Goal: Task Accomplishment & Management: Complete application form

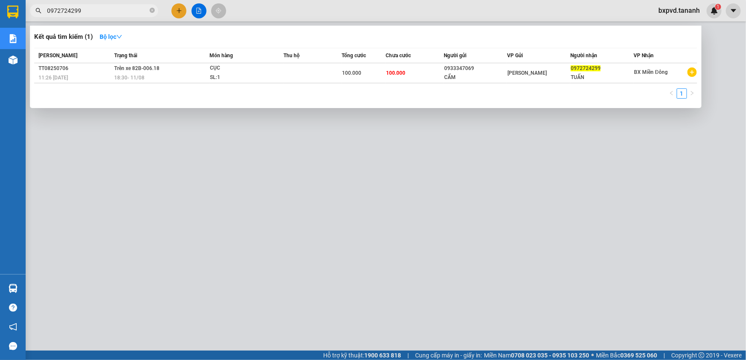
click at [180, 9] on div at bounding box center [373, 180] width 746 height 360
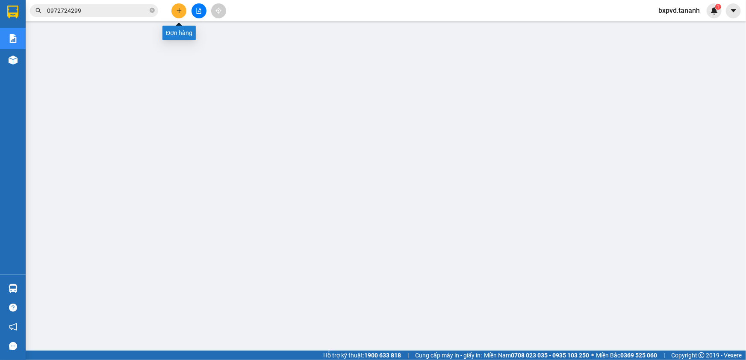
click at [177, 12] on icon "plus" at bounding box center [179, 11] width 6 height 6
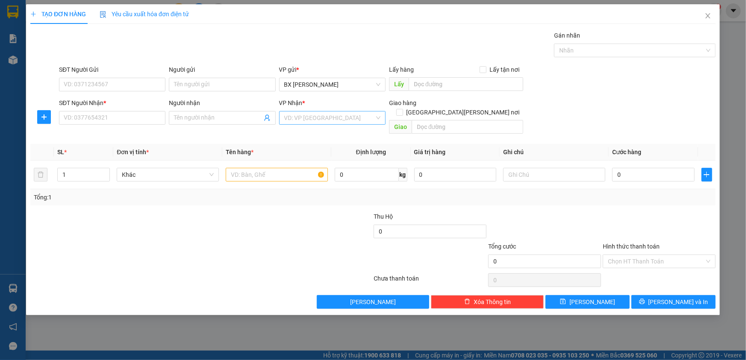
click at [320, 118] on input "search" at bounding box center [329, 118] width 90 height 13
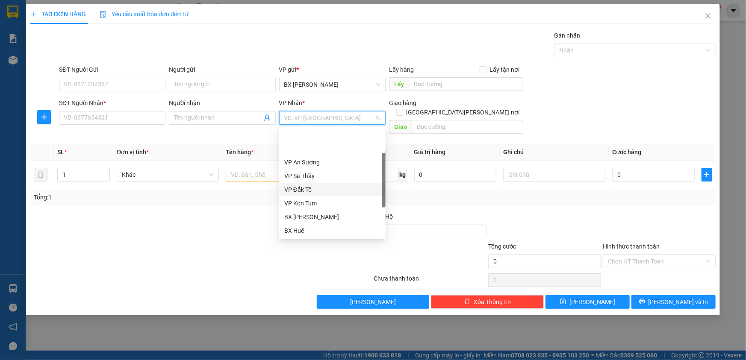
scroll to position [95, 0]
click at [323, 200] on div "BX Quãng Ngãi" at bounding box center [332, 203] width 96 height 9
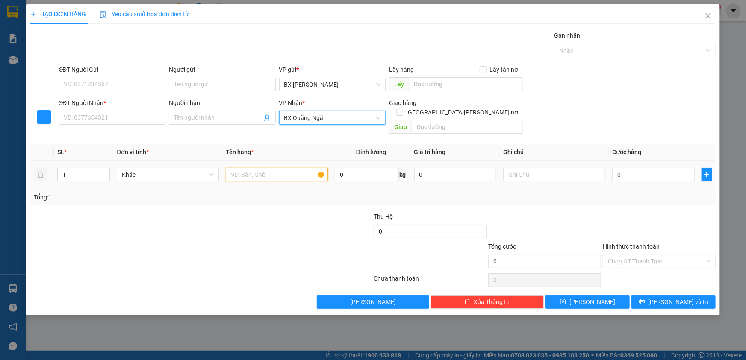
click at [285, 168] on input "text" at bounding box center [277, 175] width 102 height 14
type input "J"
type input "HS"
click at [151, 112] on input "SĐT Người Nhận *" at bounding box center [112, 118] width 106 height 14
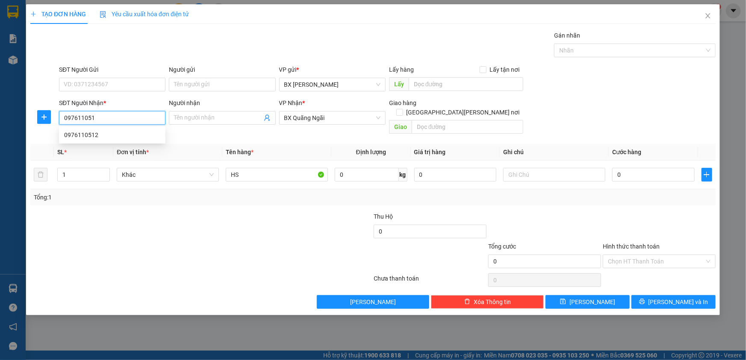
type input "0976110512"
click at [127, 137] on div "0976110512" at bounding box center [112, 134] width 96 height 9
type input "TƯ NGHĨA"
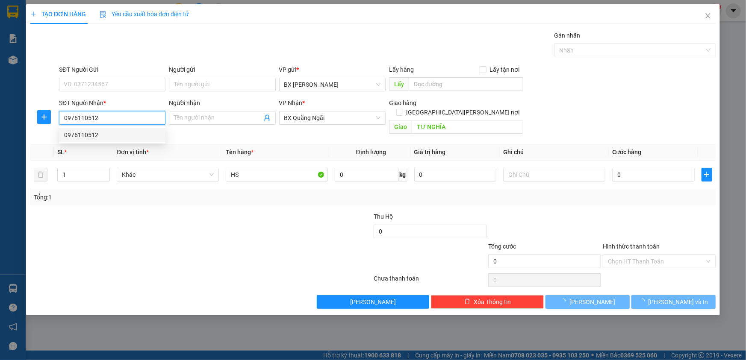
type input "300.000"
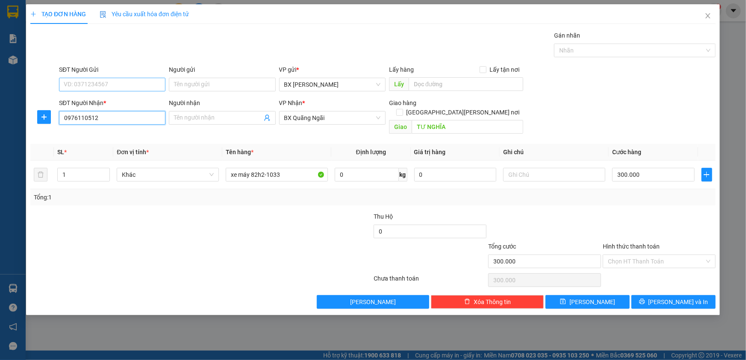
type input "0976110512"
click at [139, 85] on input "SĐT Người Gửi" at bounding box center [112, 85] width 106 height 14
type input "0935623399"
click at [664, 255] on input "Hình thức thanh toán" at bounding box center [656, 261] width 97 height 13
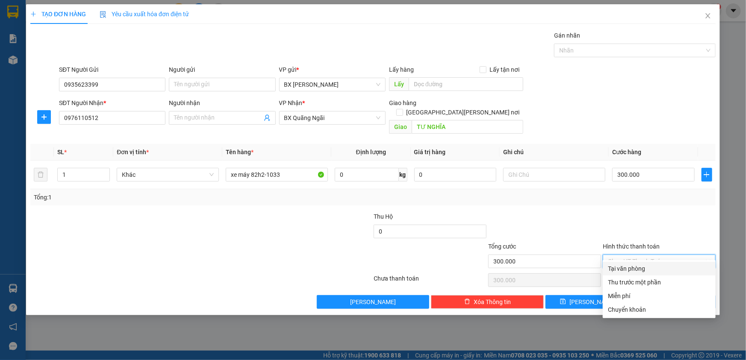
click at [654, 267] on div "Tại văn phòng" at bounding box center [659, 268] width 103 height 9
type input "0"
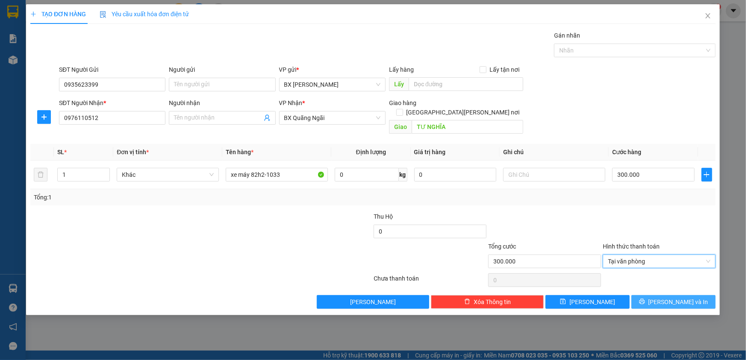
click at [645, 299] on icon "printer" at bounding box center [642, 302] width 6 height 6
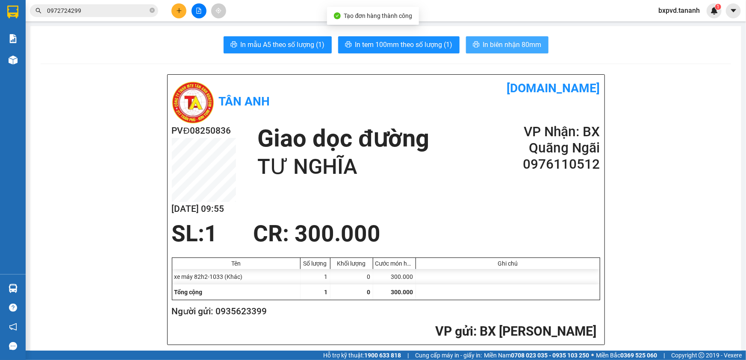
click at [493, 39] on span "In biên nhận 80mm" at bounding box center [512, 44] width 59 height 11
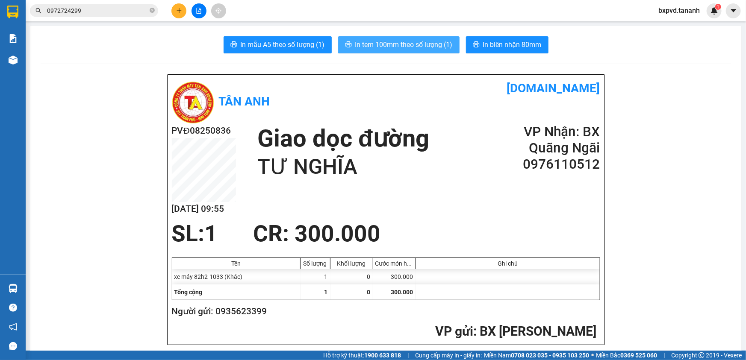
click at [441, 49] on span "In tem 100mm theo số lượng (1)" at bounding box center [403, 44] width 97 height 11
click at [368, 47] on span "In tem 100mm theo số lượng (1)" at bounding box center [403, 44] width 97 height 11
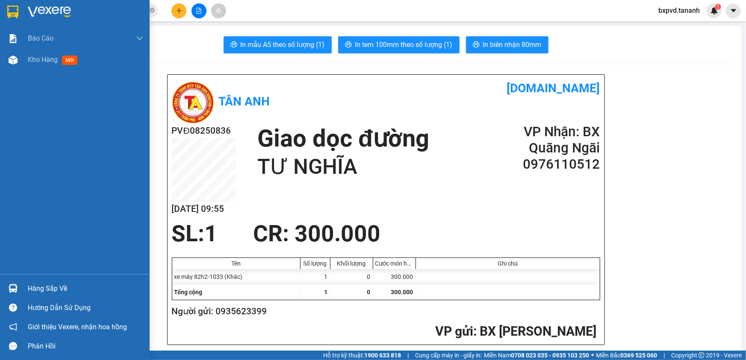
click at [73, 15] on div at bounding box center [85, 12] width 115 height 13
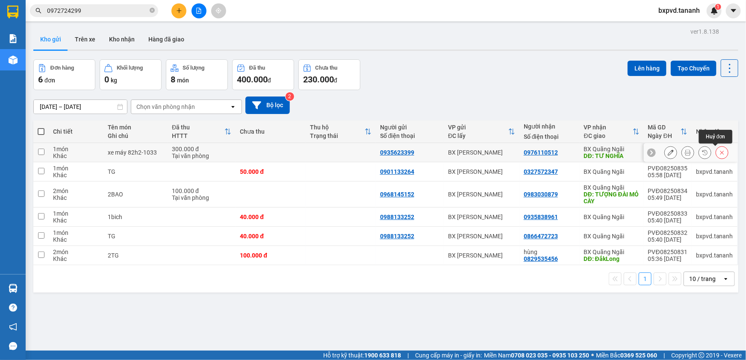
click at [719, 154] on icon at bounding box center [722, 153] width 6 height 6
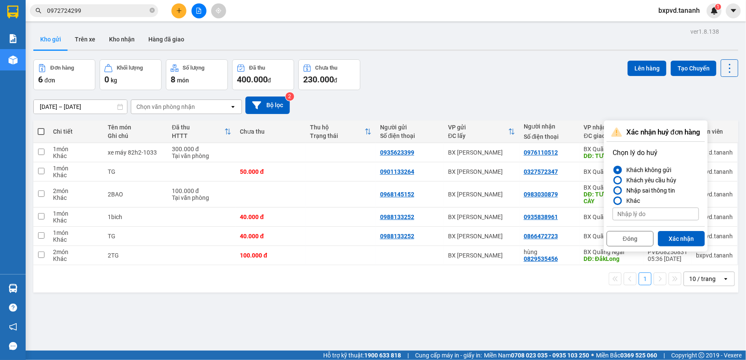
click at [618, 189] on div at bounding box center [618, 191] width 6 height 6
click at [612, 191] on input "Nhập sai thông tin" at bounding box center [612, 191] width 0 height 0
click at [681, 238] on button "Xác nhận" at bounding box center [681, 238] width 47 height 15
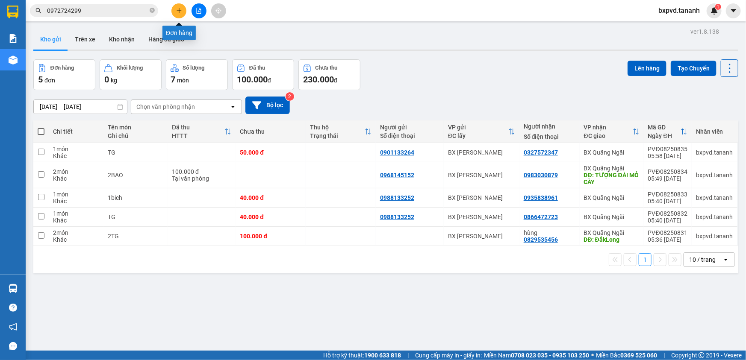
click at [179, 9] on icon "plus" at bounding box center [179, 10] width 0 height 5
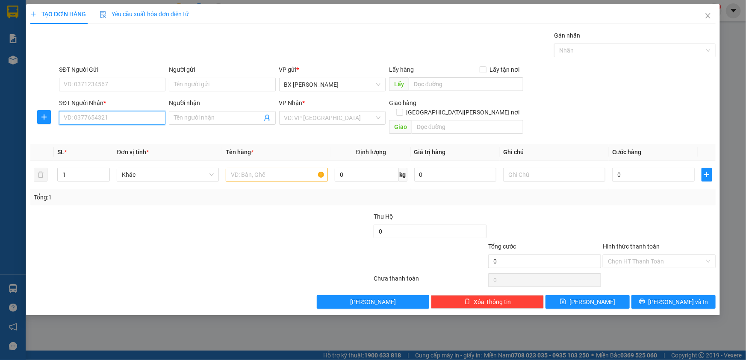
click at [141, 118] on input "SĐT Người Nhận *" at bounding box center [112, 118] width 106 height 14
click at [142, 135] on div "0976110512" at bounding box center [112, 134] width 96 height 9
type input "0976110512"
type input "TƯ NGHĨA"
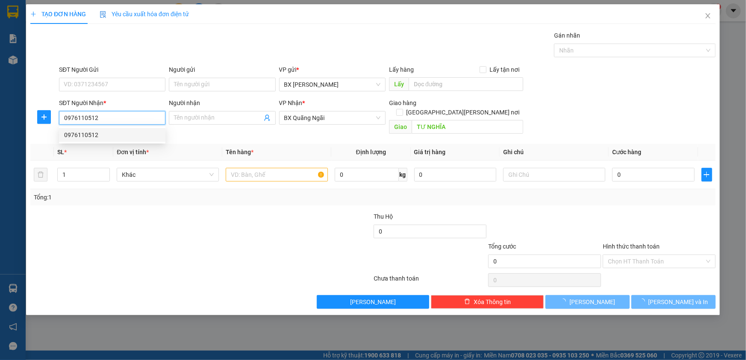
type input "300.000"
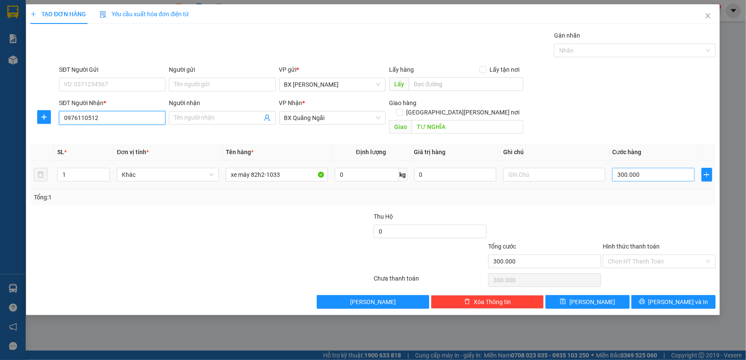
type input "0976110512"
click at [637, 168] on input "300.000" at bounding box center [653, 175] width 82 height 14
type input "3"
type input "30"
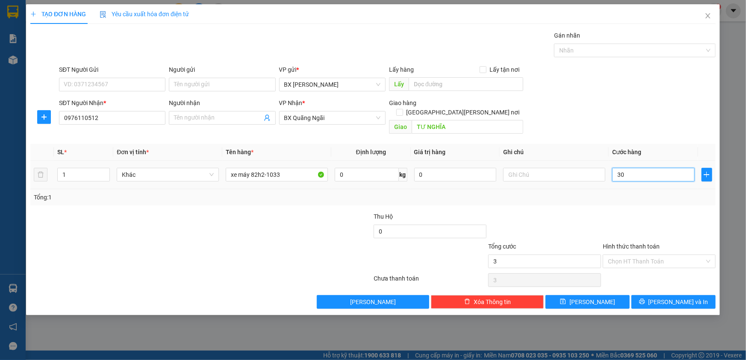
type input "30"
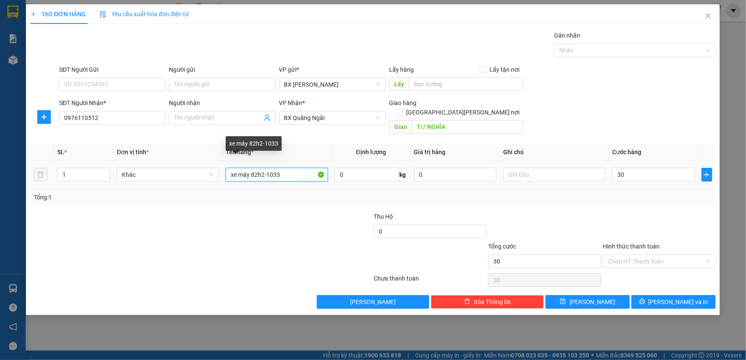
type input "30.000"
click at [301, 168] on input "xe máy 82h2-1033" at bounding box center [277, 175] width 102 height 14
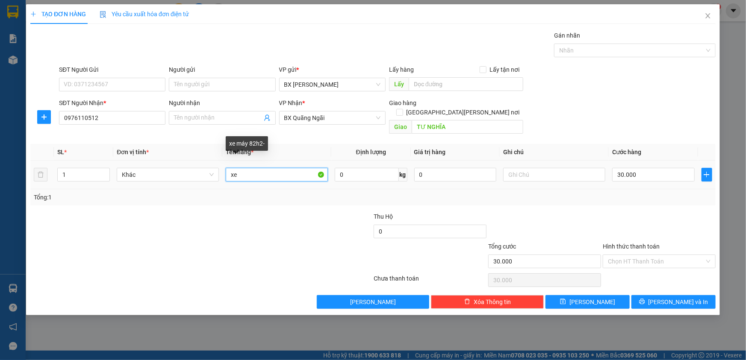
type input "x"
type input "HS"
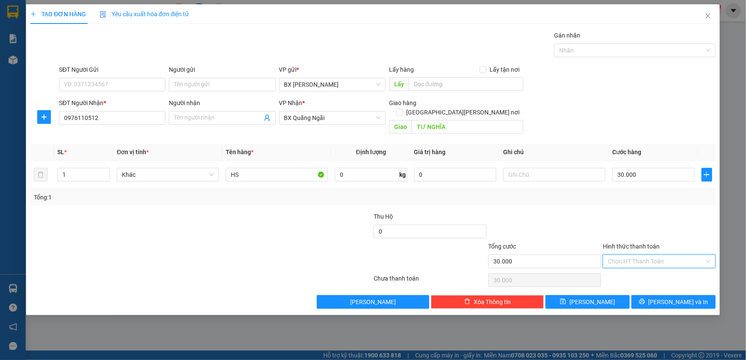
click at [638, 255] on input "Hình thức thanh toán" at bounding box center [656, 261] width 97 height 13
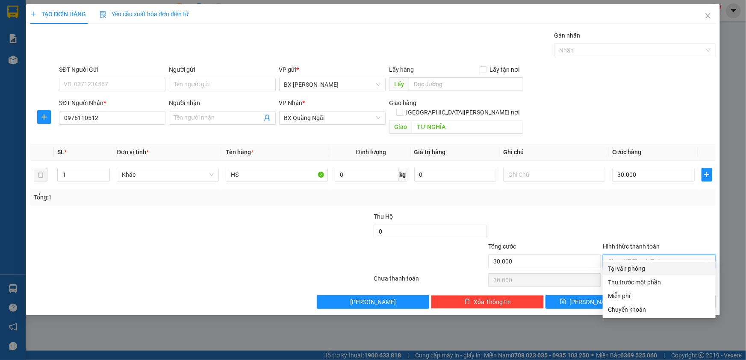
click at [642, 266] on div "Tại văn phòng" at bounding box center [659, 268] width 103 height 9
type input "0"
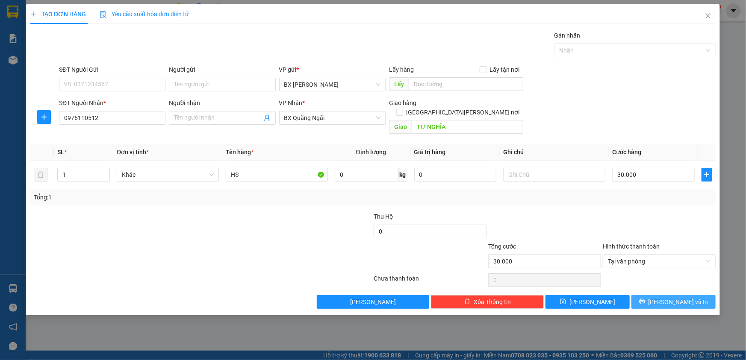
click at [676, 297] on span "[PERSON_NAME] và In" at bounding box center [678, 301] width 60 height 9
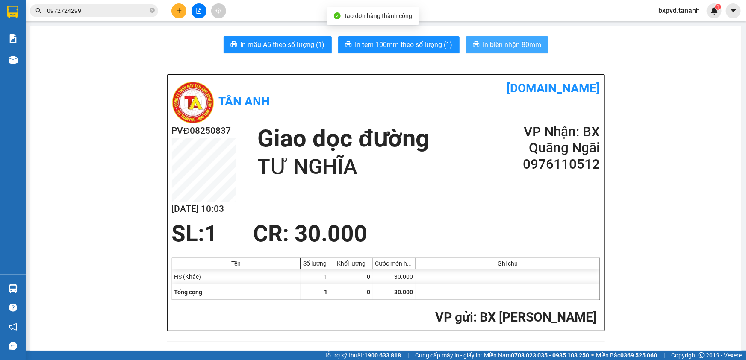
click at [487, 47] on span "In biên nhận 80mm" at bounding box center [512, 44] width 59 height 11
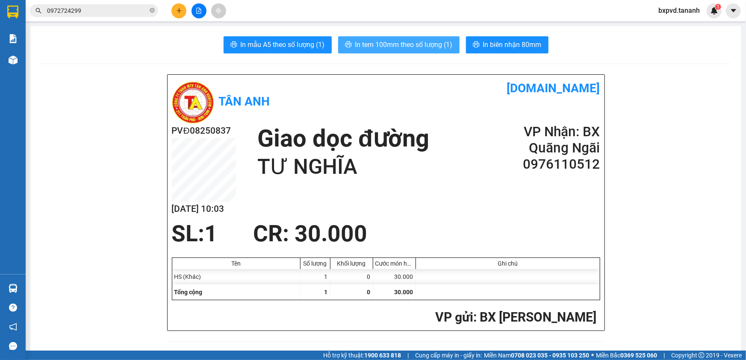
click at [415, 39] on span "In tem 100mm theo số lượng (1)" at bounding box center [403, 44] width 97 height 11
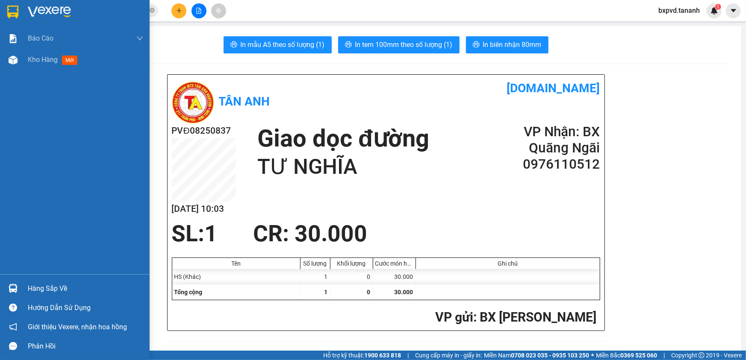
drag, startPoint x: 50, startPoint y: 121, endPoint x: 38, endPoint y: 96, distance: 27.1
click at [48, 121] on div "Báo cáo Báo cáo dòng tiền (nhân viên) - chỉ tính tiền mặt Doanh số tạo đơn theo…" at bounding box center [75, 151] width 150 height 247
click at [42, 56] on span "Kho hàng" at bounding box center [43, 60] width 30 height 8
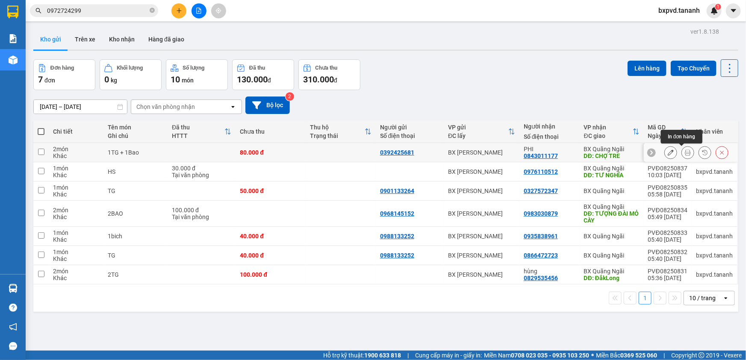
click at [685, 151] on icon at bounding box center [688, 153] width 6 height 6
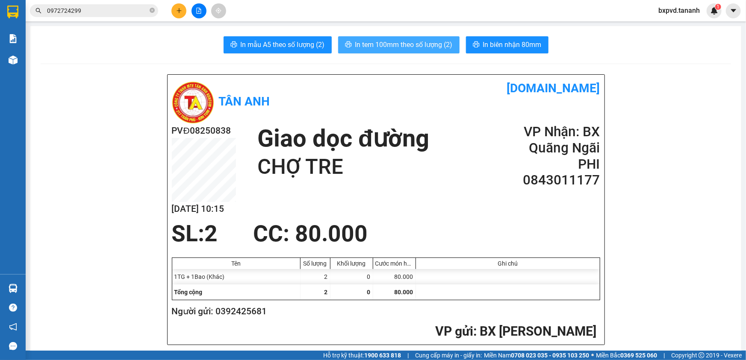
click at [398, 41] on span "In tem 100mm theo số lượng (2)" at bounding box center [403, 44] width 97 height 11
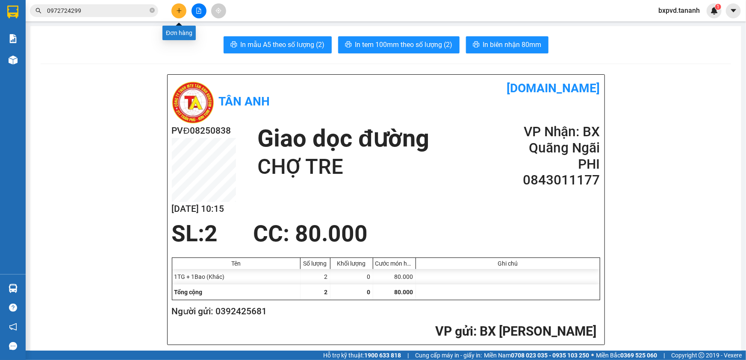
click at [179, 13] on icon "plus" at bounding box center [179, 11] width 6 height 6
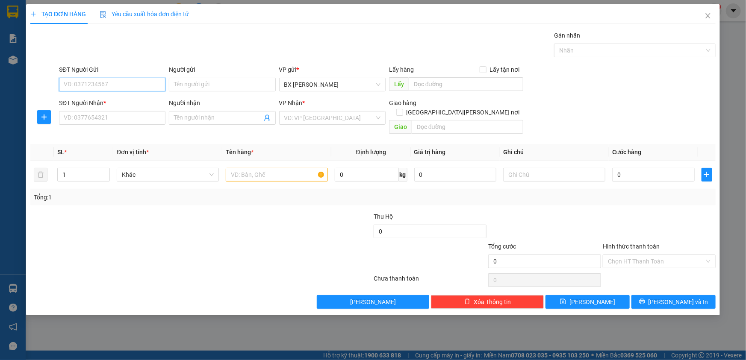
click at [138, 83] on input "SĐT Người Gửi" at bounding box center [112, 85] width 106 height 14
type input "0937447298"
click at [239, 83] on input "Người gửi" at bounding box center [222, 85] width 106 height 14
type input "A THIẾT"
click at [130, 114] on input "SĐT Người Nhận *" at bounding box center [112, 118] width 106 height 14
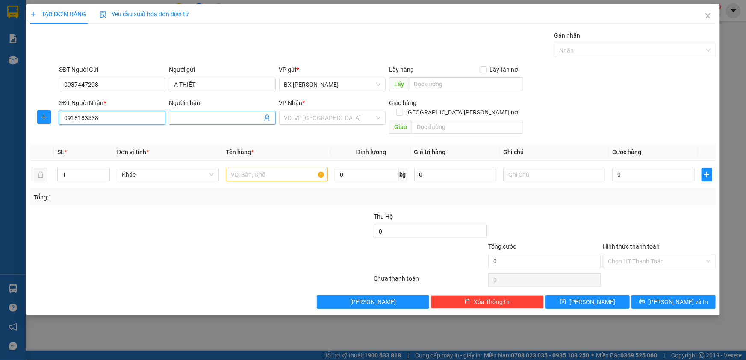
type input "0918183538"
click at [179, 115] on input "Người nhận" at bounding box center [218, 117] width 88 height 9
type input "A SĨ"
click at [339, 115] on input "search" at bounding box center [329, 118] width 90 height 13
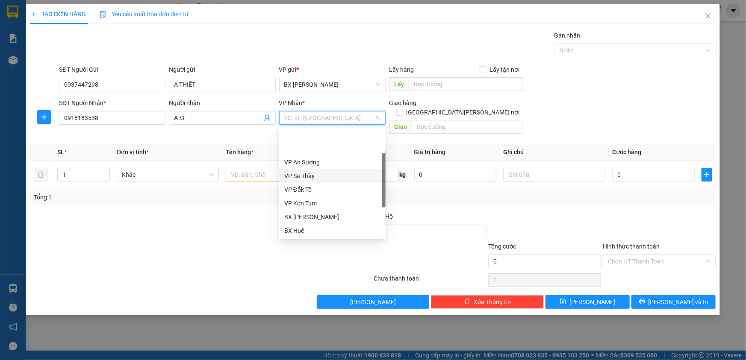
scroll to position [95, 0]
click at [329, 206] on div "BX Quãng Ngãi" at bounding box center [332, 203] width 96 height 9
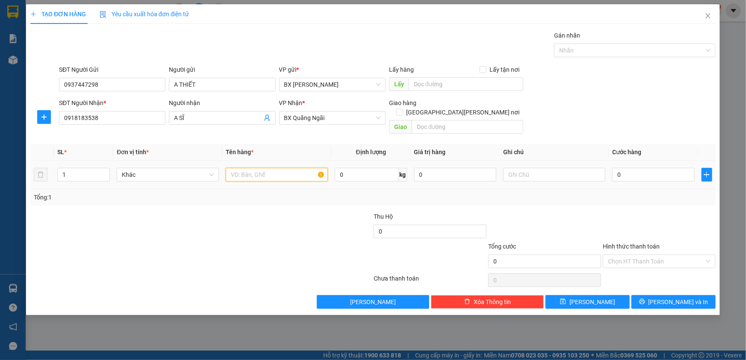
drag, startPoint x: 290, startPoint y: 168, endPoint x: 289, endPoint y: 153, distance: 15.0
click at [290, 168] on input "text" at bounding box center [277, 175] width 102 height 14
type input "HỒ SƠ"
click at [658, 170] on input "0" at bounding box center [653, 175] width 82 height 14
type input "3"
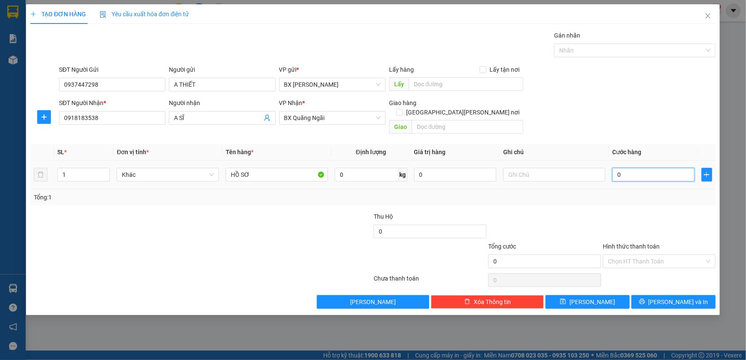
type input "3"
type input "30"
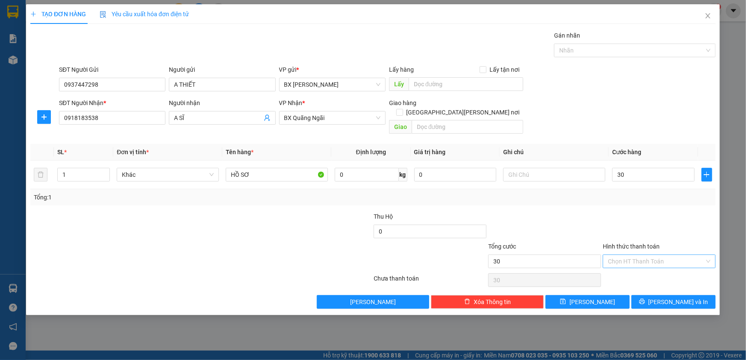
type input "30.000"
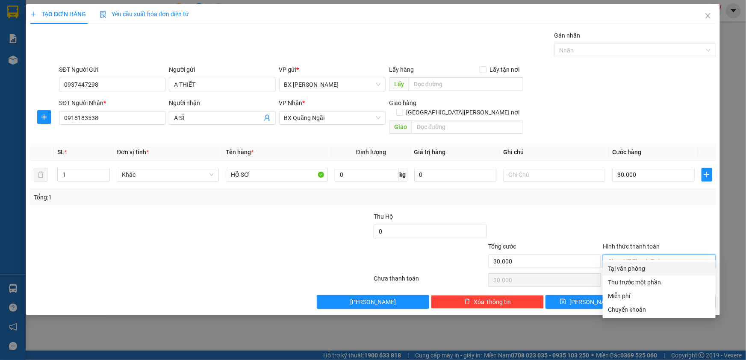
click at [650, 255] on input "Hình thức thanh toán" at bounding box center [656, 261] width 97 height 13
click at [639, 266] on div "Tại văn phòng" at bounding box center [659, 268] width 103 height 9
type input "0"
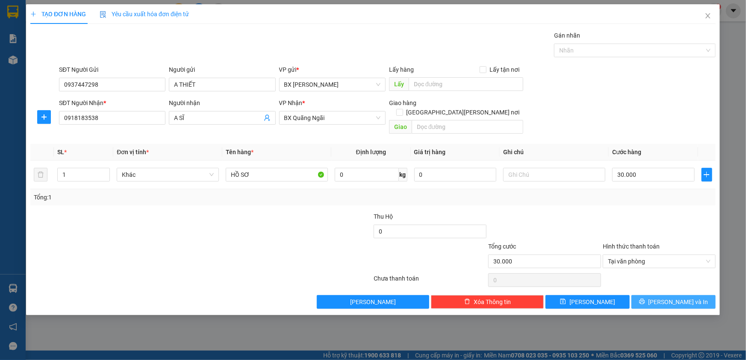
click at [650, 295] on button "[PERSON_NAME] và In" at bounding box center [673, 302] width 84 height 14
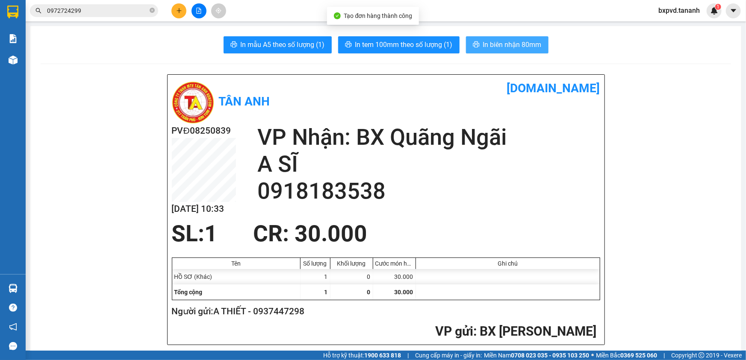
click at [504, 43] on span "In biên nhận 80mm" at bounding box center [512, 44] width 59 height 11
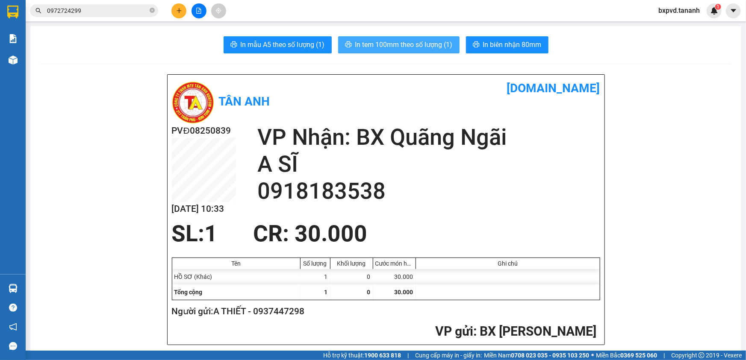
click at [434, 41] on span "In tem 100mm theo số lượng (1)" at bounding box center [403, 44] width 97 height 11
click at [171, 360] on img at bounding box center [168, 365] width 5 height 5
click at [179, 12] on icon "plus" at bounding box center [179, 10] width 0 height 5
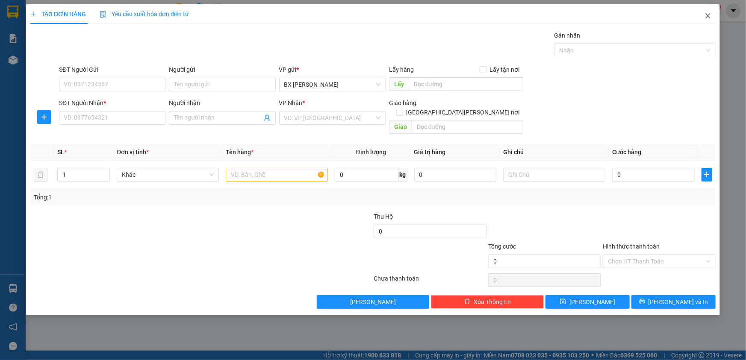
click at [703, 14] on span "Close" at bounding box center [708, 16] width 24 height 24
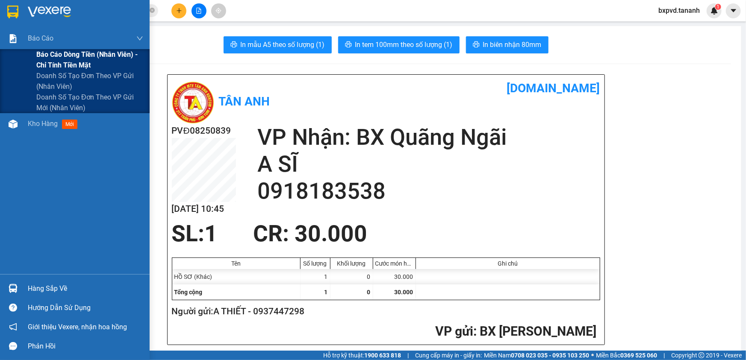
click at [19, 63] on div "Báo cáo dòng tiền (nhân viên) - chỉ tính tiền mặt" at bounding box center [75, 59] width 150 height 21
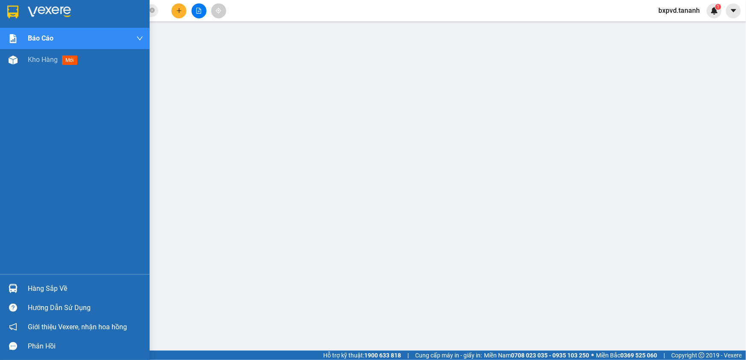
drag, startPoint x: 4, startPoint y: 57, endPoint x: 3, endPoint y: 43, distance: 14.6
click at [4, 55] on div "Kho hàng mới" at bounding box center [75, 59] width 150 height 21
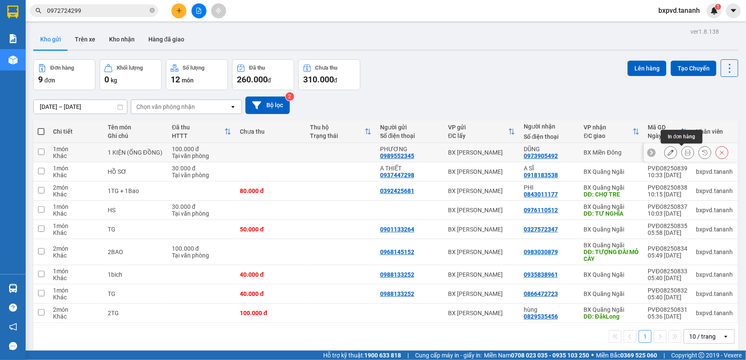
click at [685, 150] on icon at bounding box center [688, 153] width 6 height 6
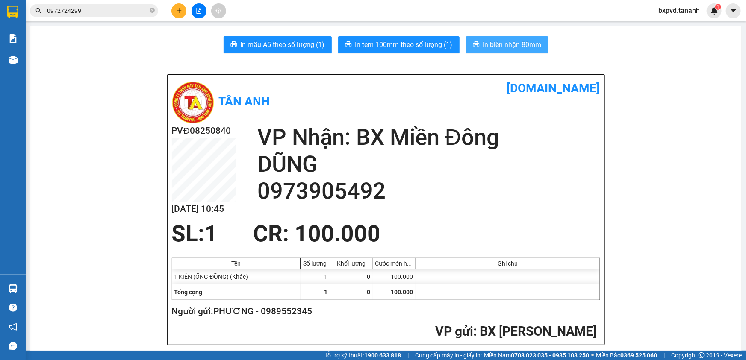
click at [521, 47] on span "In biên nhận 80mm" at bounding box center [512, 44] width 59 height 11
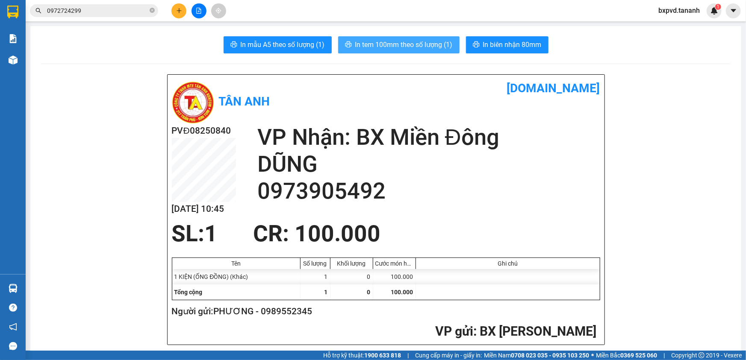
click at [418, 41] on span "In tem 100mm theo số lượng (1)" at bounding box center [403, 44] width 97 height 11
click at [181, 6] on button at bounding box center [178, 10] width 15 height 15
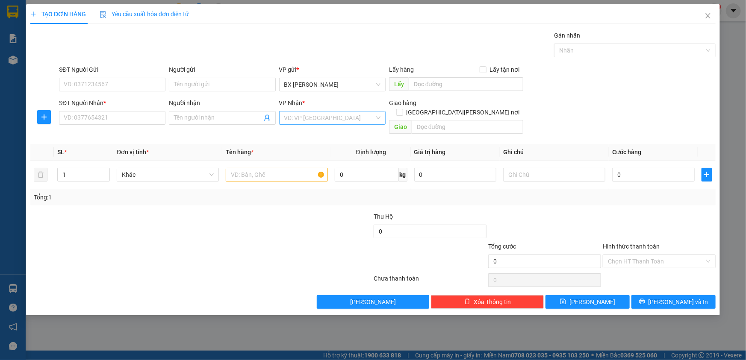
click at [344, 117] on input "search" at bounding box center [329, 118] width 90 height 13
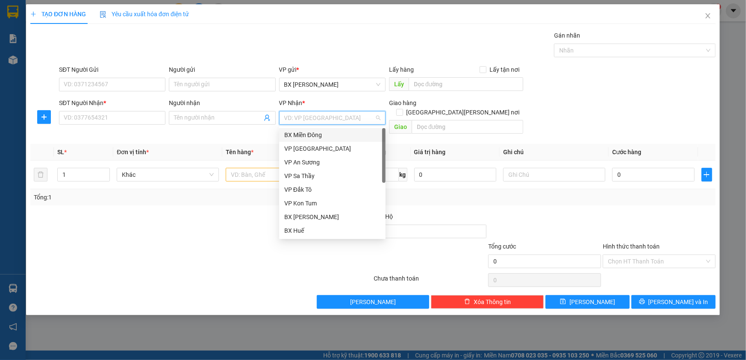
click at [336, 132] on div "BX Miền Đông" at bounding box center [332, 134] width 96 height 9
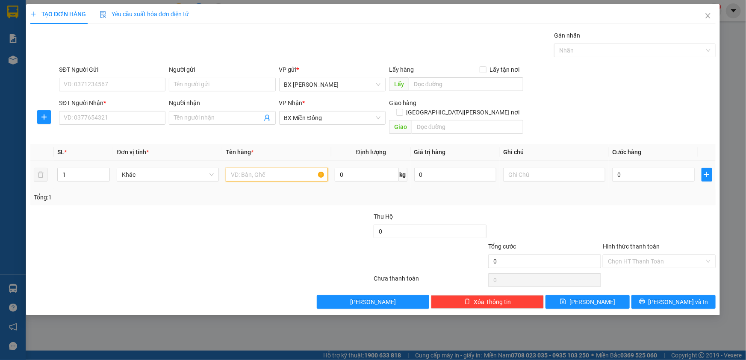
click at [274, 168] on input "text" at bounding box center [277, 175] width 102 height 14
type input "BAO"
click at [188, 120] on input "Người nhận" at bounding box center [218, 117] width 88 height 9
click at [150, 118] on input "SĐT Người Nhận *" at bounding box center [112, 118] width 106 height 14
click at [149, 120] on input "SĐT Người Nhận *" at bounding box center [112, 118] width 106 height 14
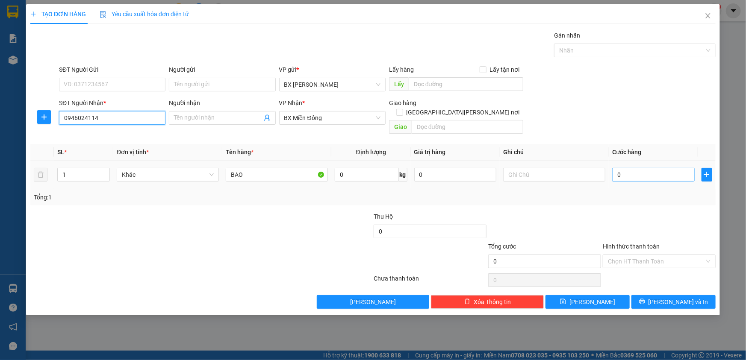
type input "0946024114"
click at [622, 168] on input "0" at bounding box center [653, 175] width 82 height 14
type input "7"
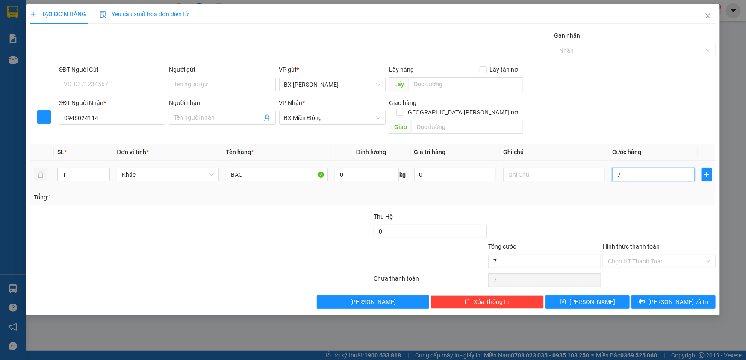
type input "70"
type input "70.000"
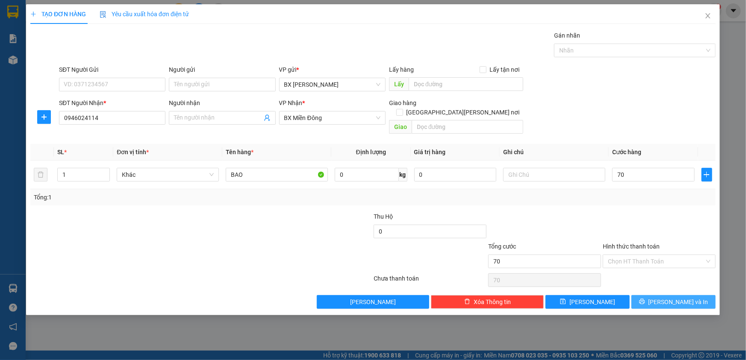
type input "70.000"
click at [652, 295] on button "[PERSON_NAME] và In" at bounding box center [673, 302] width 84 height 14
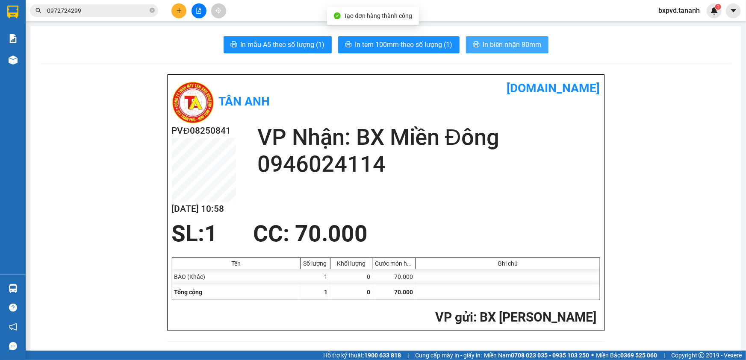
click at [489, 41] on span "In biên nhận 80mm" at bounding box center [512, 44] width 59 height 11
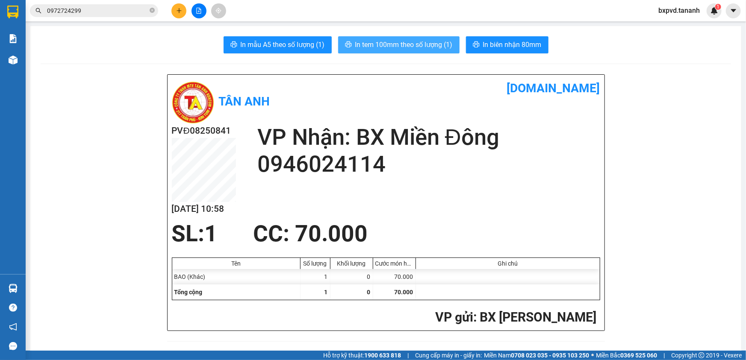
click at [399, 46] on span "In tem 100mm theo số lượng (1)" at bounding box center [403, 44] width 97 height 11
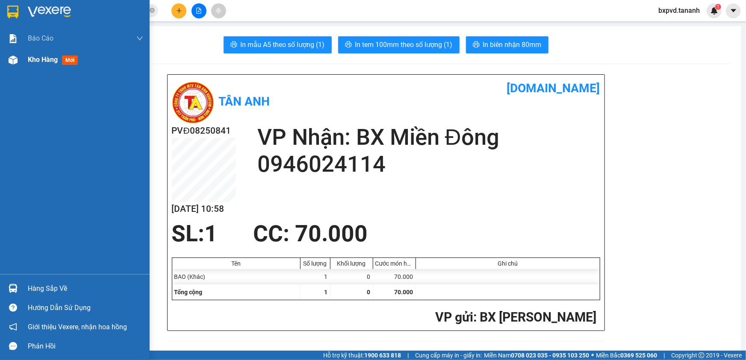
click at [26, 60] on div "Kho hàng mới" at bounding box center [75, 59] width 150 height 21
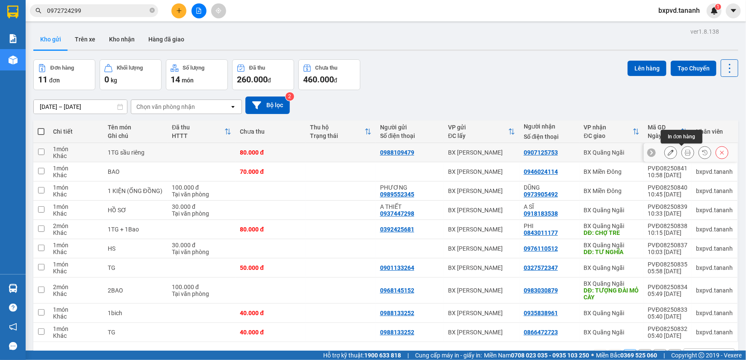
click at [685, 154] on icon at bounding box center [688, 153] width 6 height 6
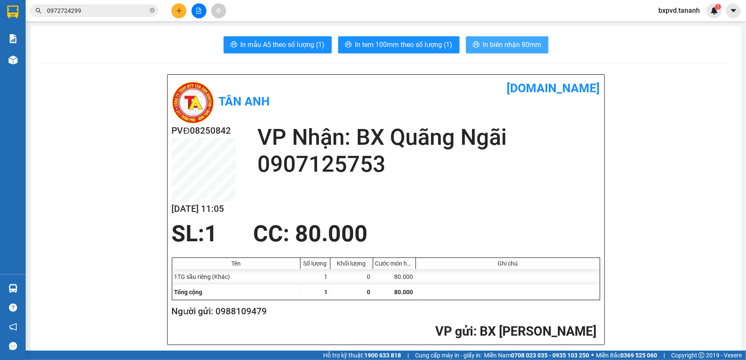
click at [503, 49] on span "In biên nhận 80mm" at bounding box center [512, 44] width 59 height 11
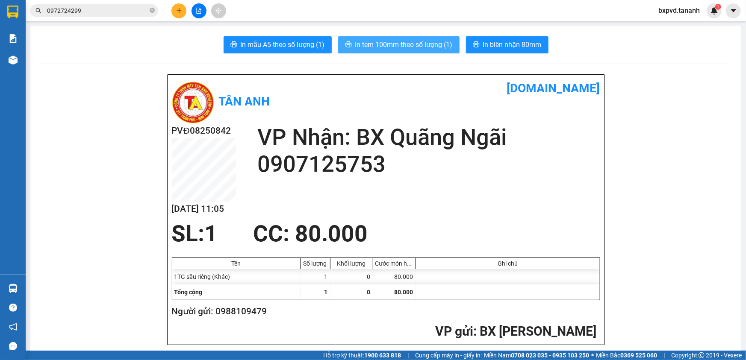
click at [439, 41] on span "In tem 100mm theo số lượng (1)" at bounding box center [403, 44] width 97 height 11
click at [153, 12] on icon "close-circle" at bounding box center [152, 10] width 5 height 5
click at [122, 12] on input "text" at bounding box center [97, 10] width 101 height 9
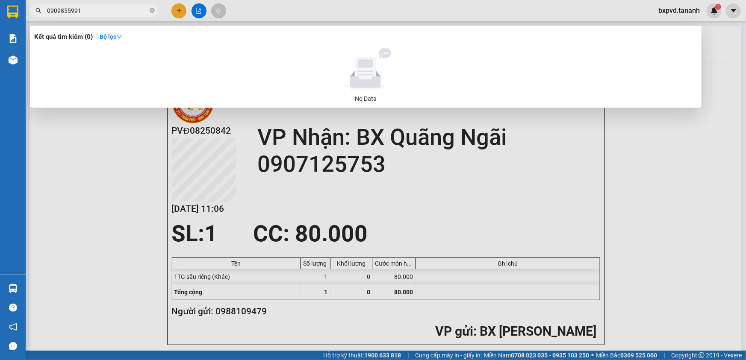
type input "0909855991"
click at [179, 10] on div at bounding box center [373, 180] width 746 height 360
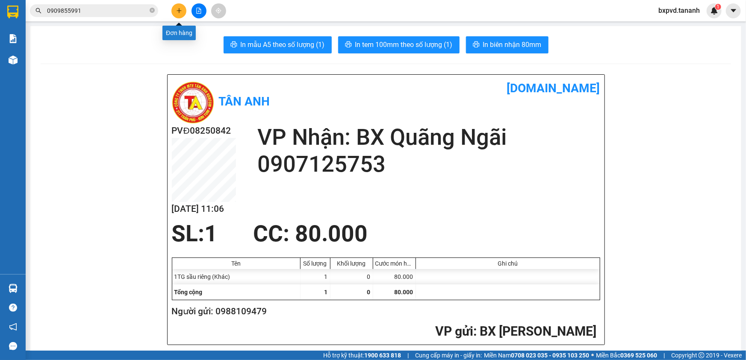
click at [179, 10] on icon "plus" at bounding box center [179, 10] width 5 height 0
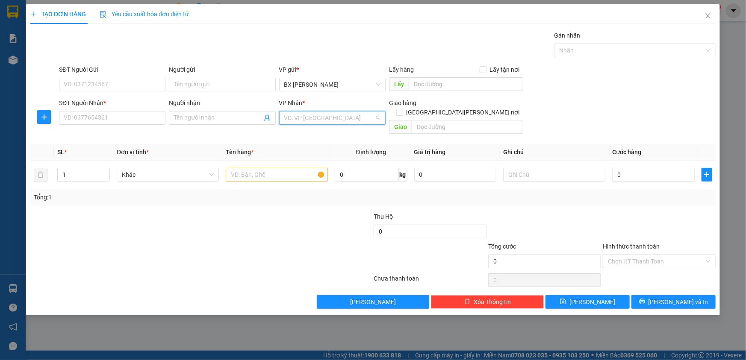
click at [321, 121] on input "search" at bounding box center [329, 118] width 90 height 13
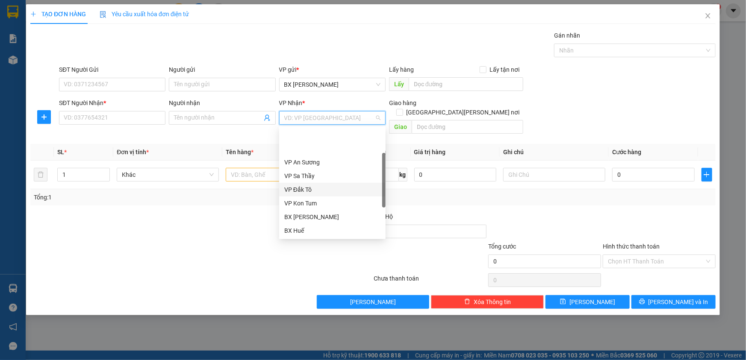
scroll to position [95, 0]
click at [317, 174] on div "VP [PERSON_NAME]" at bounding box center [332, 176] width 96 height 9
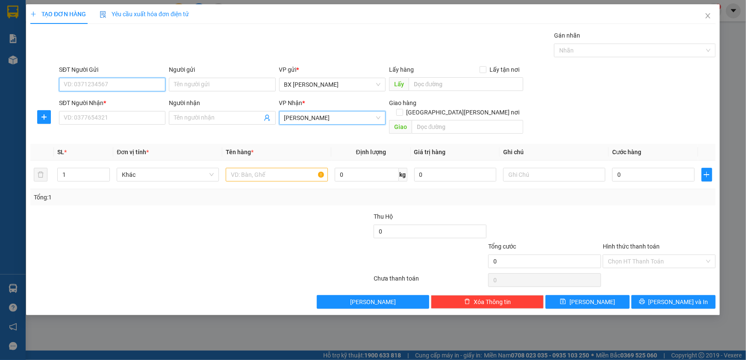
click at [112, 79] on input "SĐT Người Gửi" at bounding box center [112, 85] width 106 height 14
type input "0945253555"
click at [146, 121] on input "SĐT Người Nhận *" at bounding box center [112, 118] width 106 height 14
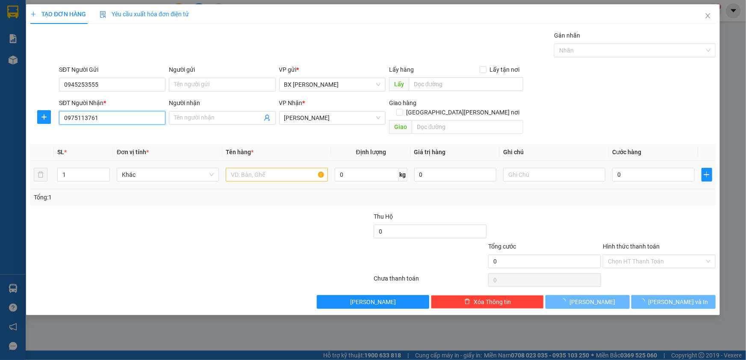
type input "0975113761"
click at [271, 168] on input "text" at bounding box center [277, 175] width 102 height 14
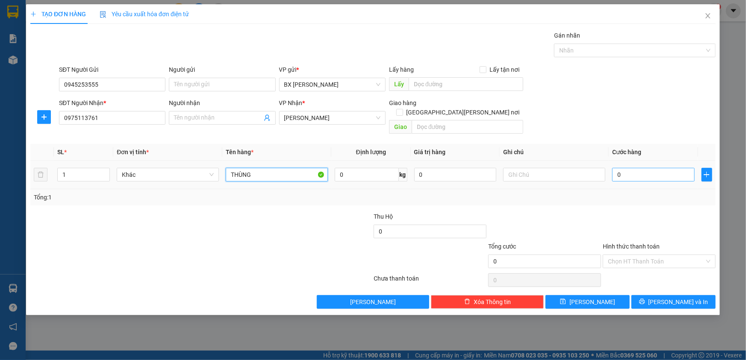
type input "THÙNG"
click at [624, 168] on input "0" at bounding box center [653, 175] width 82 height 14
type input "5"
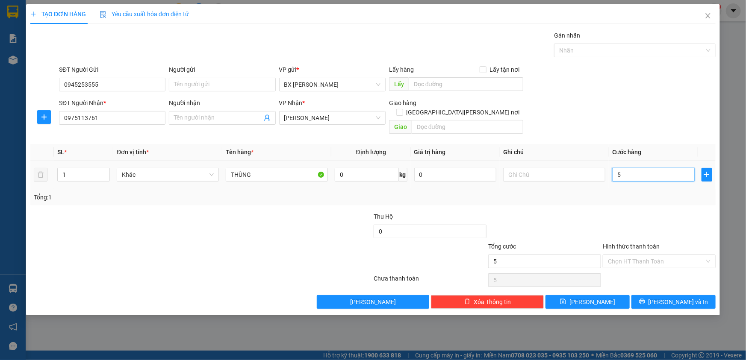
type input "50"
type input "50.000"
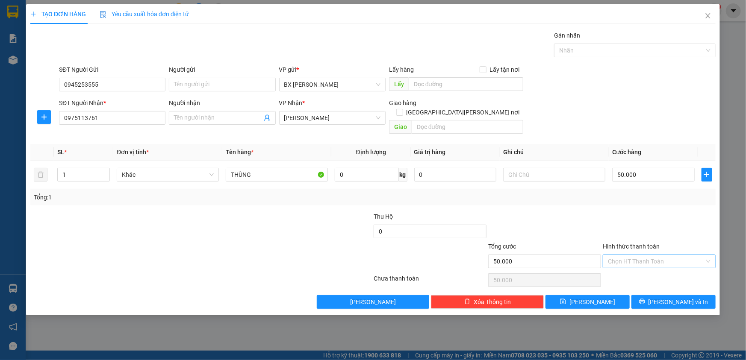
click at [644, 255] on input "Hình thức thanh toán" at bounding box center [656, 261] width 97 height 13
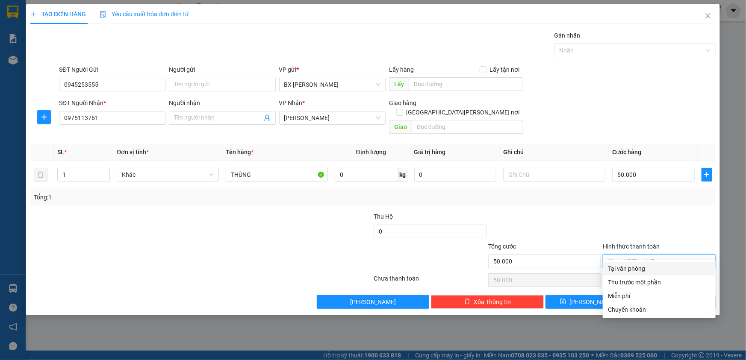
click at [638, 266] on div "Tại văn phòng" at bounding box center [659, 268] width 103 height 9
type input "0"
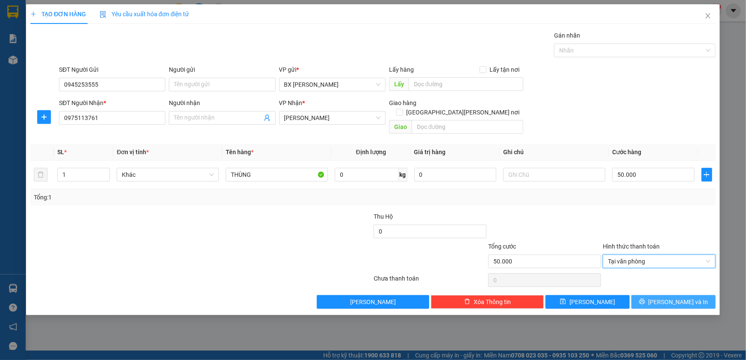
click at [650, 295] on button "[PERSON_NAME] và In" at bounding box center [673, 302] width 84 height 14
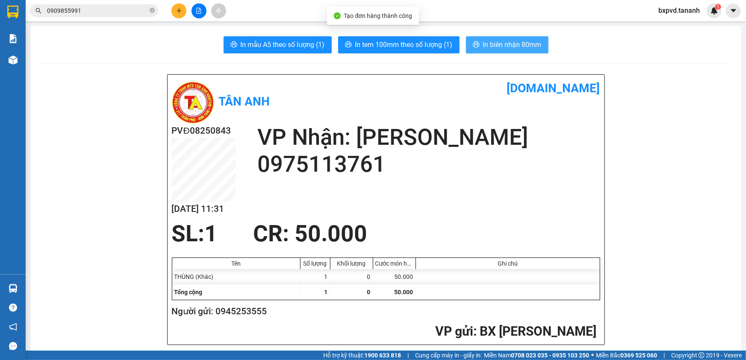
click at [507, 36] on button "In biên nhận 80mm" at bounding box center [507, 44] width 82 height 17
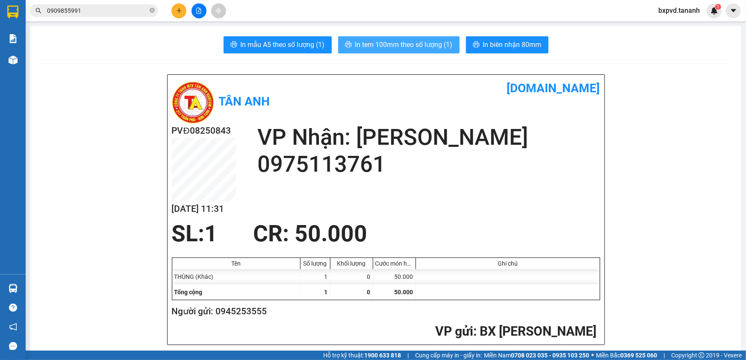
click at [384, 42] on span "In tem 100mm theo số lượng (1)" at bounding box center [403, 44] width 97 height 11
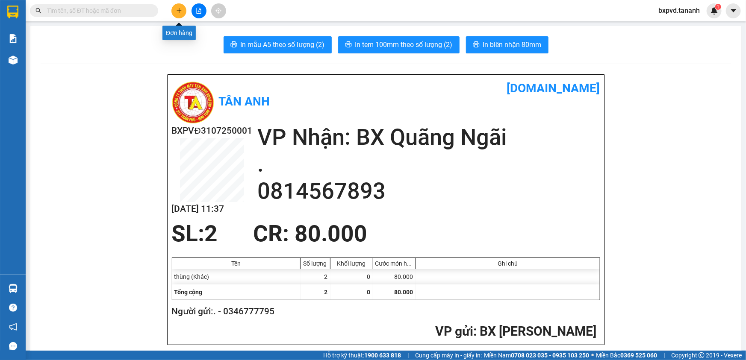
click at [179, 9] on icon "plus" at bounding box center [179, 10] width 0 height 5
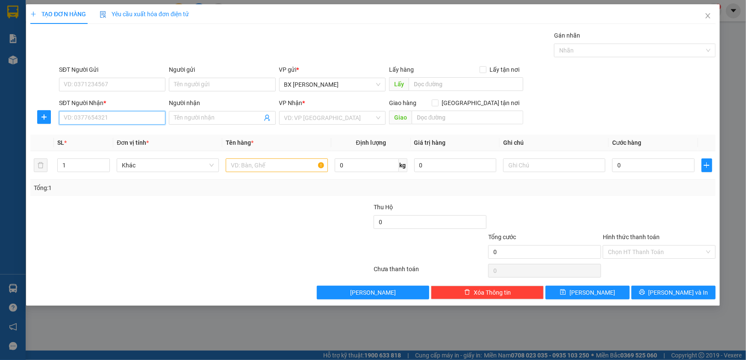
click at [132, 118] on input "SĐT Người Nhận *" at bounding box center [112, 118] width 106 height 14
click at [18, 10] on div "TẠO ĐƠN HÀNG Yêu cầu xuất hóa đơn điện tử Transit Pickup Surcharge Ids Transit …" at bounding box center [373, 180] width 746 height 360
click at [13, 9] on div "TẠO ĐƠN HÀNG Yêu cầu xuất hóa đơn điện tử Transit Pickup Surcharge Ids Transit …" at bounding box center [373, 180] width 746 height 360
click at [708, 15] on icon "close" at bounding box center [707, 15] width 7 height 7
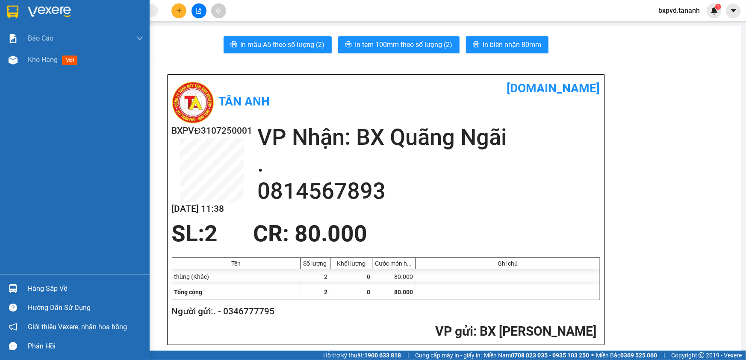
click at [16, 9] on img at bounding box center [12, 12] width 11 height 13
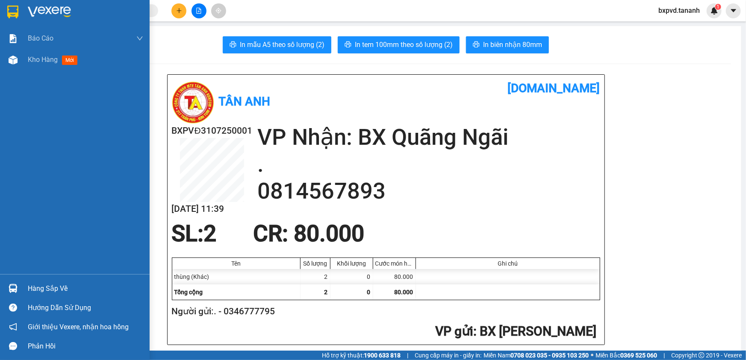
click at [53, 12] on img at bounding box center [49, 12] width 43 height 13
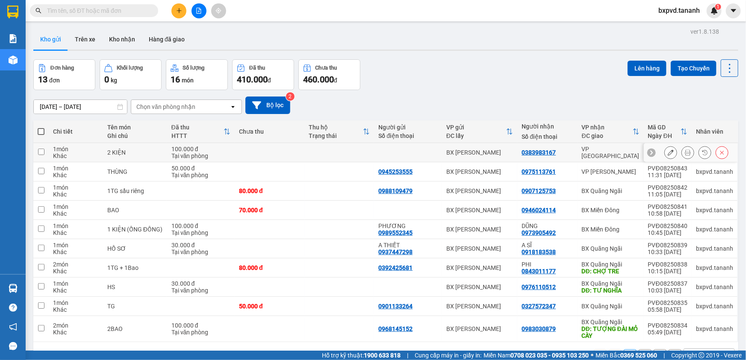
click at [685, 150] on icon at bounding box center [688, 153] width 6 height 6
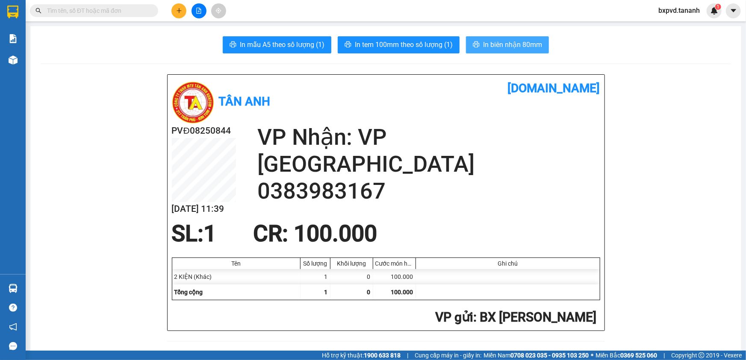
click at [532, 50] on span "In biên nhận 80mm" at bounding box center [512, 44] width 59 height 11
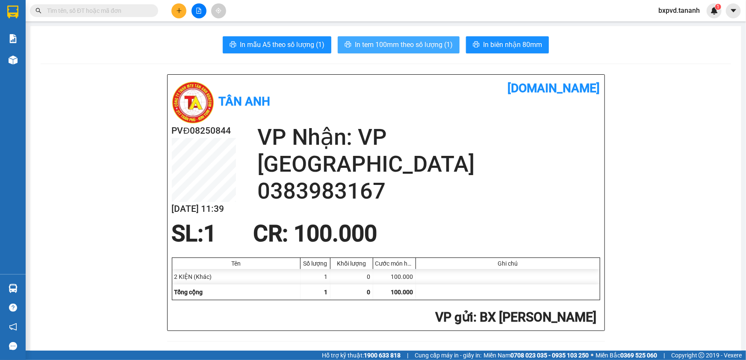
click at [426, 47] on span "In tem 100mm theo số lượng (1)" at bounding box center [404, 44] width 98 height 11
drag, startPoint x: 372, startPoint y: 55, endPoint x: 383, endPoint y: 39, distance: 18.8
click at [397, 44] on span "In tem 100mm theo số lượng (1)" at bounding box center [404, 44] width 98 height 11
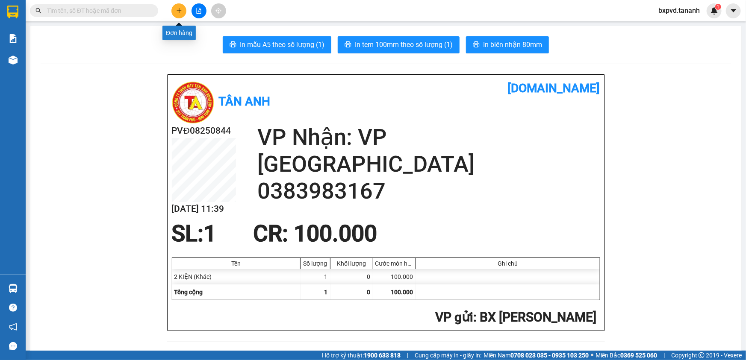
click at [178, 10] on icon "plus" at bounding box center [179, 10] width 5 height 0
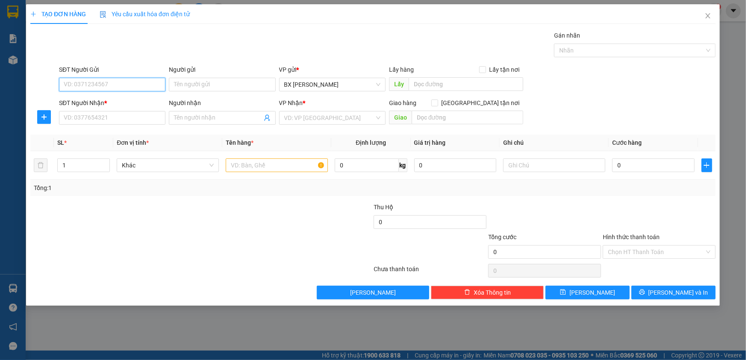
click at [104, 81] on input "SĐT Người Gửi" at bounding box center [112, 85] width 106 height 14
drag, startPoint x: 107, startPoint y: 82, endPoint x: 107, endPoint y: 87, distance: 4.7
click at [107, 87] on input "SĐT Người Gửi" at bounding box center [112, 85] width 106 height 14
type input "0383479239"
click at [86, 115] on input "SĐT Người Nhận *" at bounding box center [112, 118] width 106 height 14
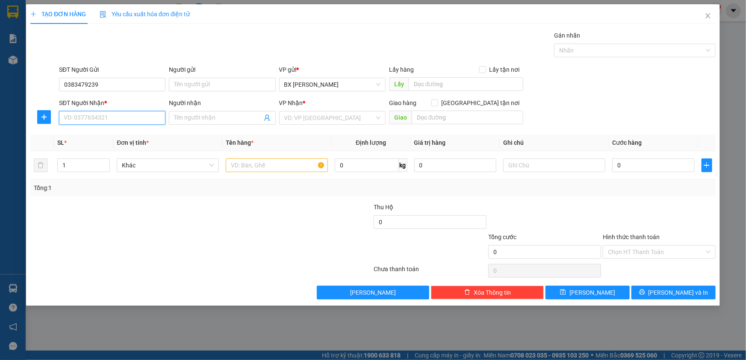
click at [83, 122] on input "SĐT Người Nhận *" at bounding box center [112, 118] width 106 height 14
type input "0907891359"
drag, startPoint x: 293, startPoint y: 167, endPoint x: 289, endPoint y: 164, distance: 5.5
click at [292, 164] on input "text" at bounding box center [277, 166] width 102 height 14
click at [338, 122] on input "search" at bounding box center [329, 118] width 90 height 13
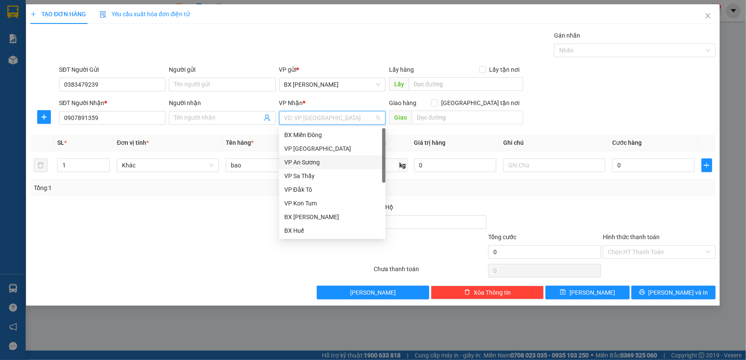
click at [332, 163] on div "VP An Sương" at bounding box center [332, 162] width 96 height 9
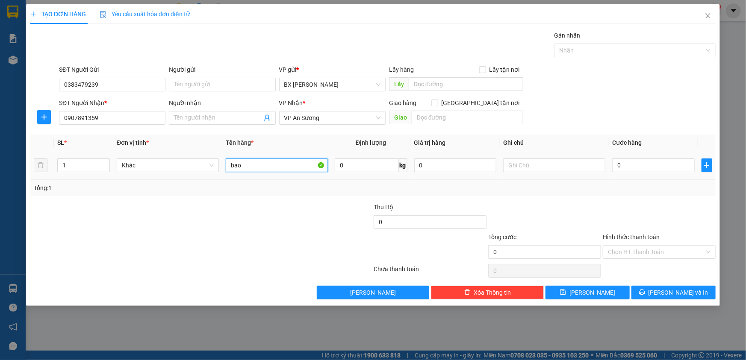
drag, startPoint x: 289, startPoint y: 165, endPoint x: 220, endPoint y: 154, distance: 70.5
click at [221, 165] on tr "1 Khác bao 0 kg 0 0" at bounding box center [372, 165] width 685 height 29
type input "BAO"
click at [631, 163] on input "0" at bounding box center [653, 166] width 82 height 14
type input "5"
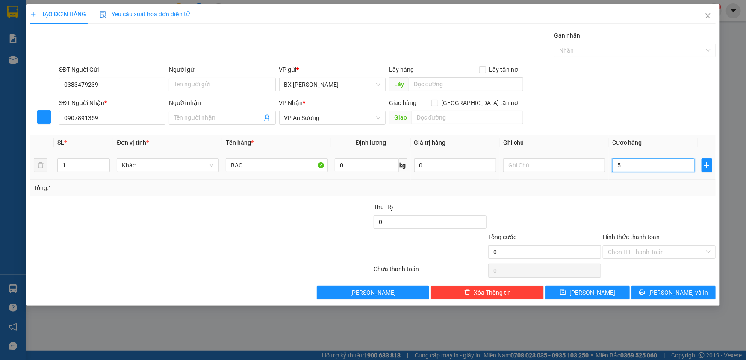
type input "5"
type input "50"
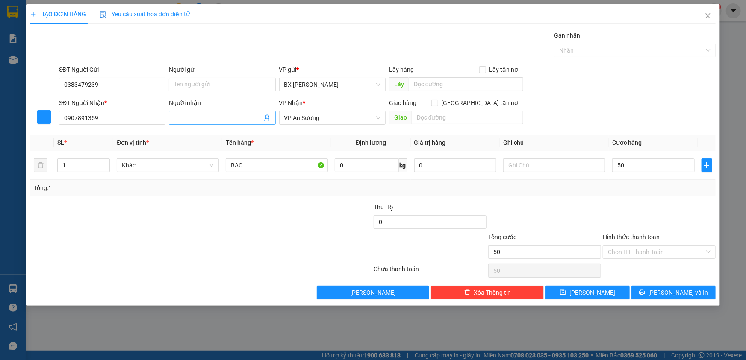
type input "50.000"
click at [241, 115] on input "Người nhận" at bounding box center [218, 117] width 88 height 9
type input "SỰ"
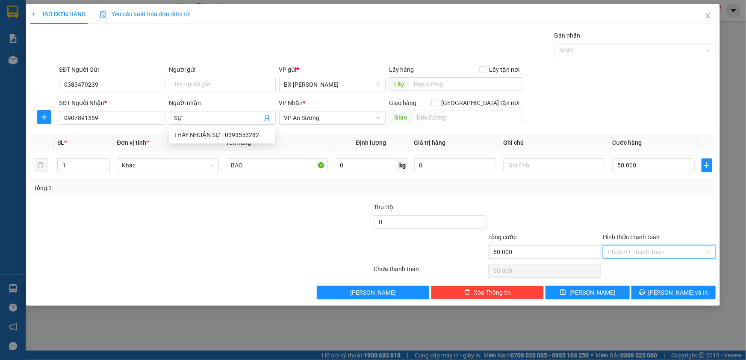
click at [649, 248] on input "Hình thức thanh toán" at bounding box center [656, 252] width 97 height 13
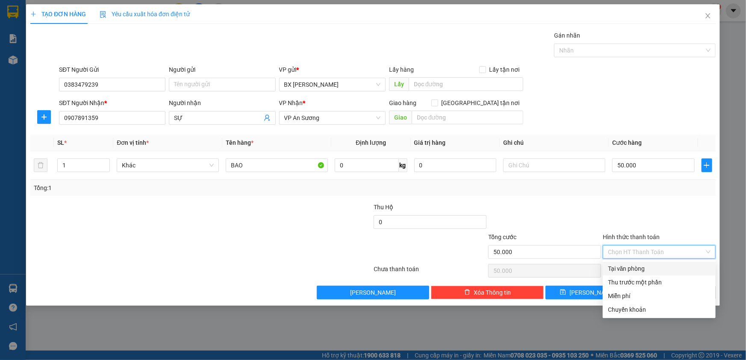
click at [658, 266] on div "Tại văn phòng" at bounding box center [659, 268] width 103 height 9
type input "0"
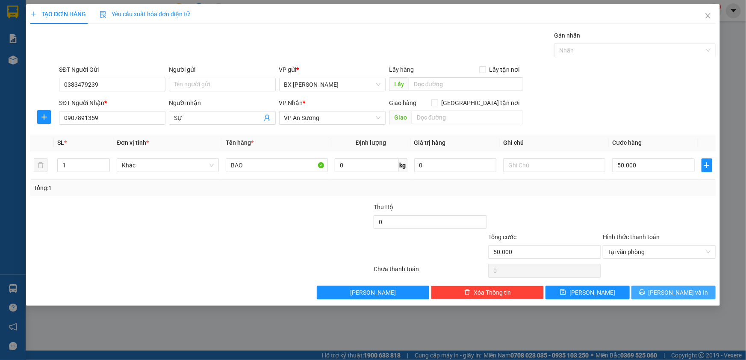
click at [655, 291] on button "[PERSON_NAME] và In" at bounding box center [673, 293] width 84 height 14
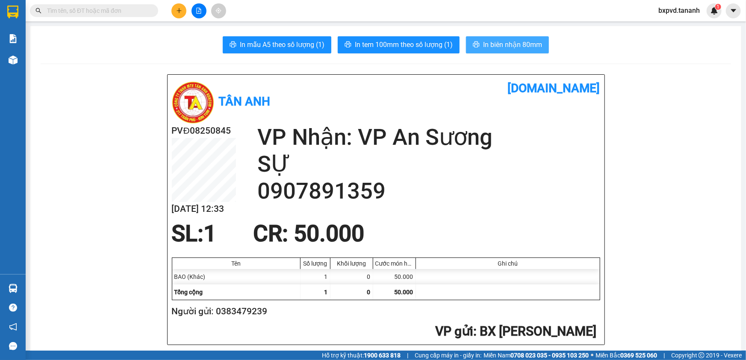
click at [502, 40] on span "In biên nhận 80mm" at bounding box center [512, 44] width 59 height 11
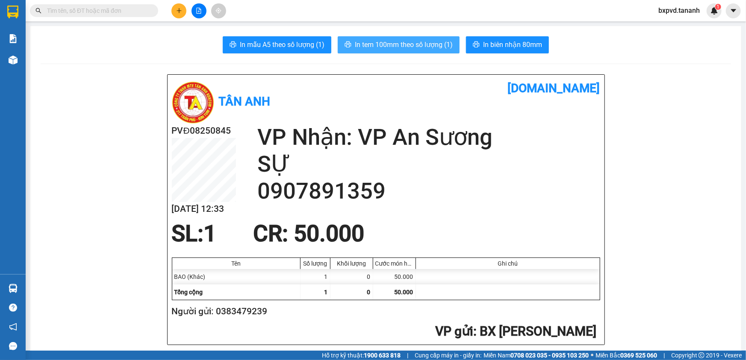
click at [432, 41] on span "In tem 100mm theo số lượng (1)" at bounding box center [404, 44] width 98 height 11
drag, startPoint x: 598, startPoint y: 314, endPoint x: 81, endPoint y: 140, distance: 545.2
